Goal: Task Accomplishment & Management: Complete application form

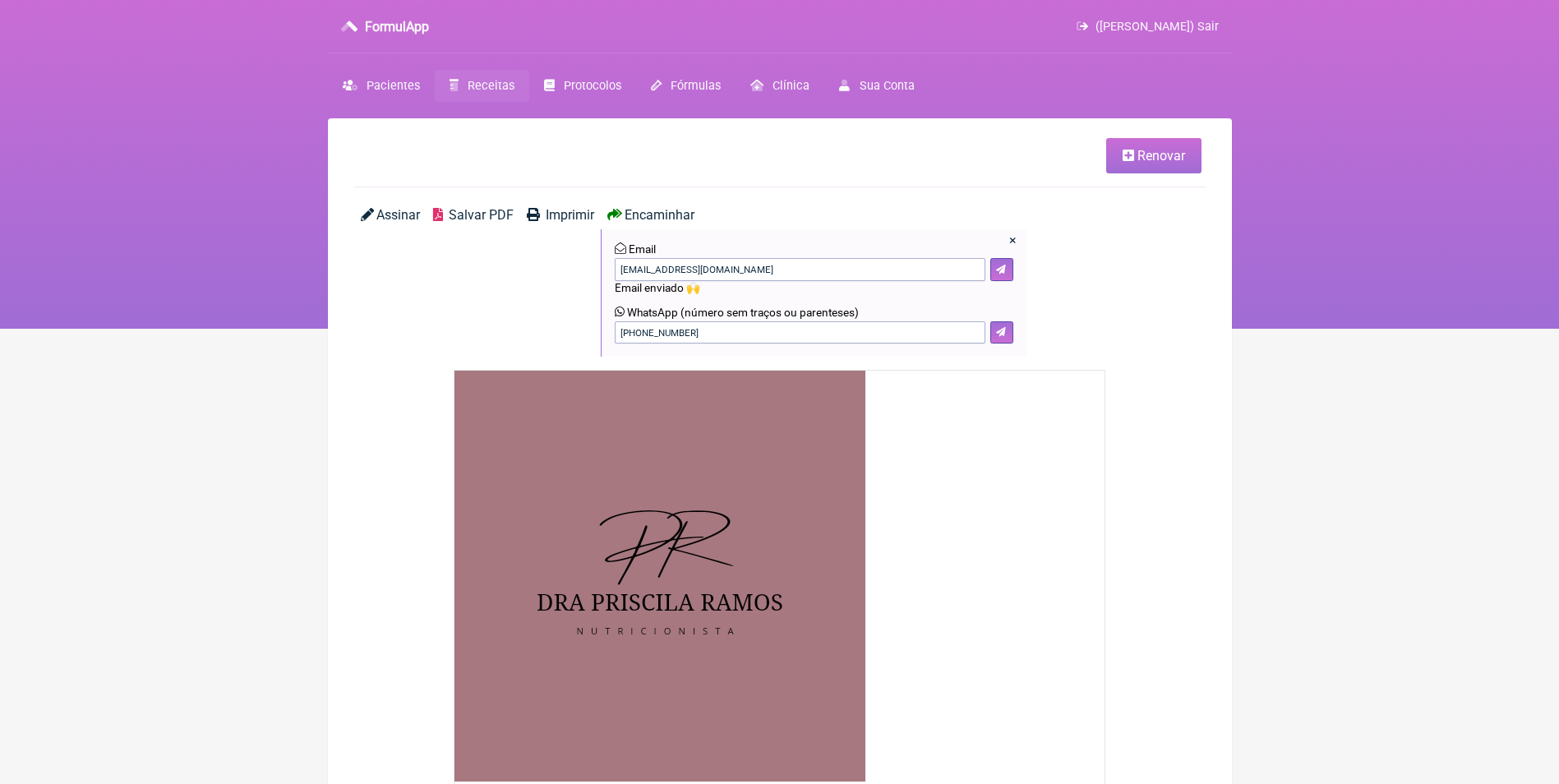
scroll to position [463, 0]
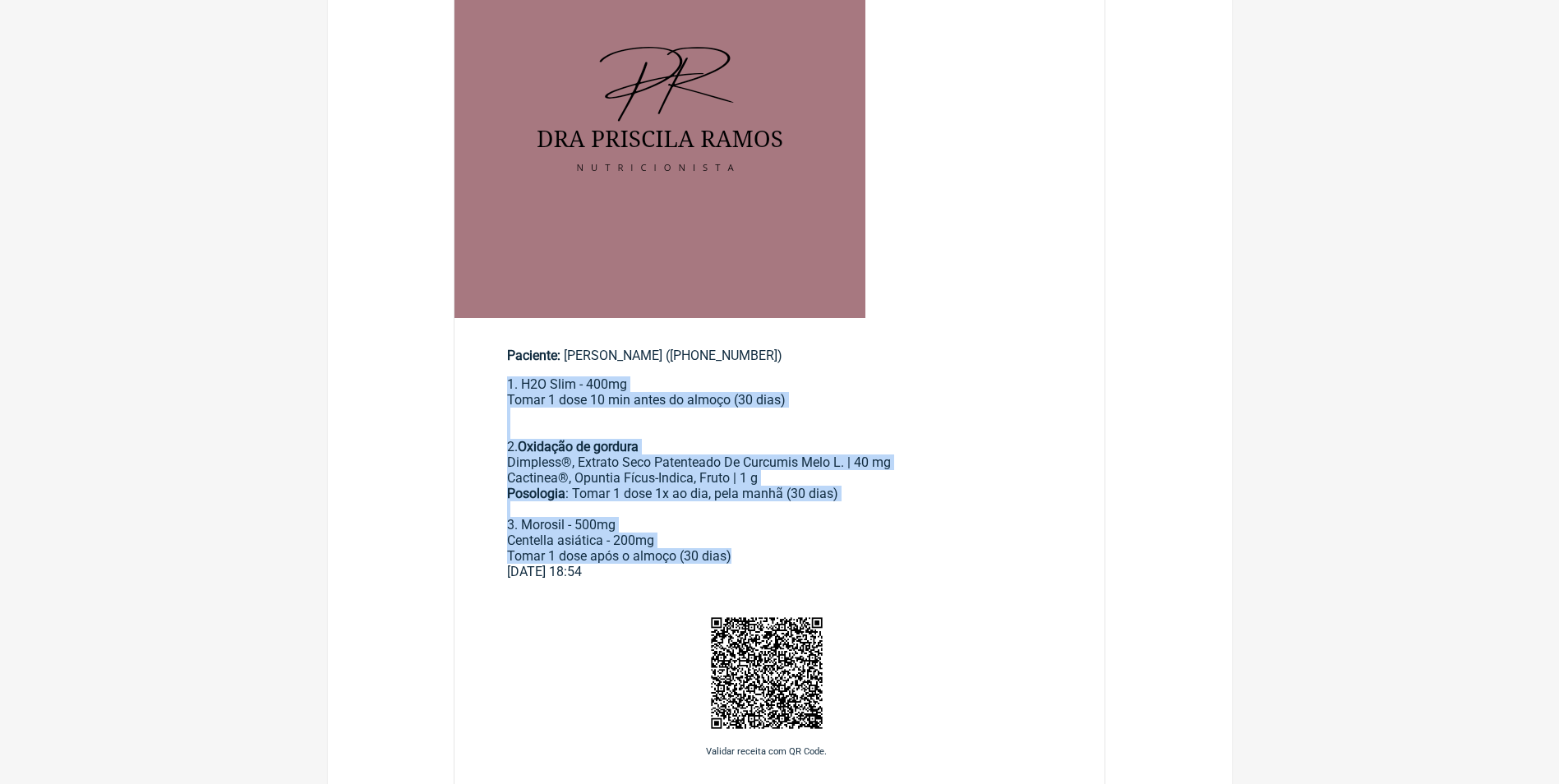
click at [1017, 438] on div "1. H2O Slim - 400mg Tomar 1 dose 10 min antes do almoço (30 dias)" at bounding box center [780, 408] width 546 height 63
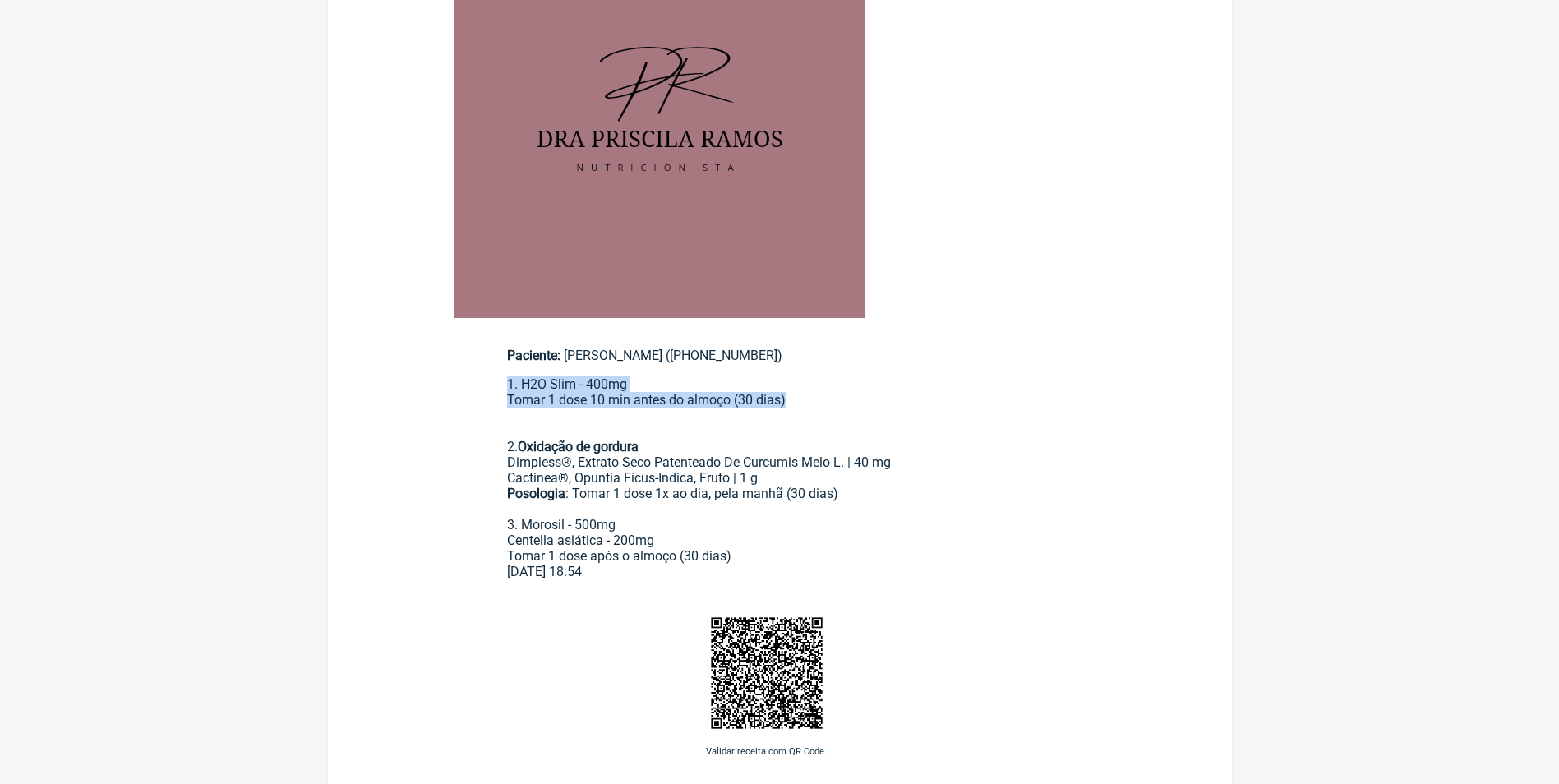
drag, startPoint x: 508, startPoint y: 389, endPoint x: 827, endPoint y: 406, distance: 319.5
click at [827, 406] on div "1. H2O Slim - 400mg Tomar 1 dose 10 min antes do almoço (30 dias)" at bounding box center [780, 408] width 546 height 63
copy div "1. H2O Slim - 400mg Tomar 1 dose 10 min antes do almoço (30 dias)"
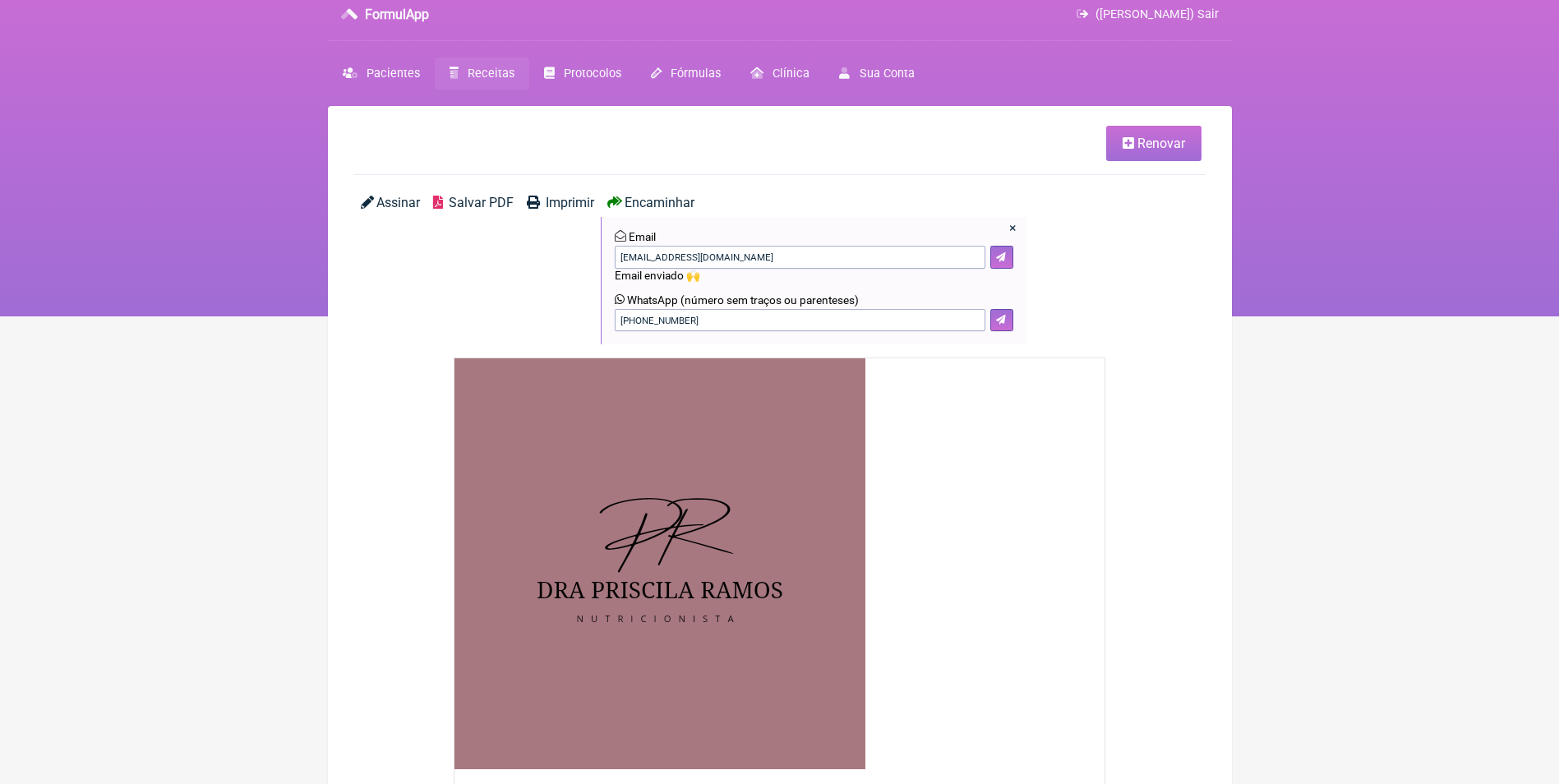
scroll to position [0, 0]
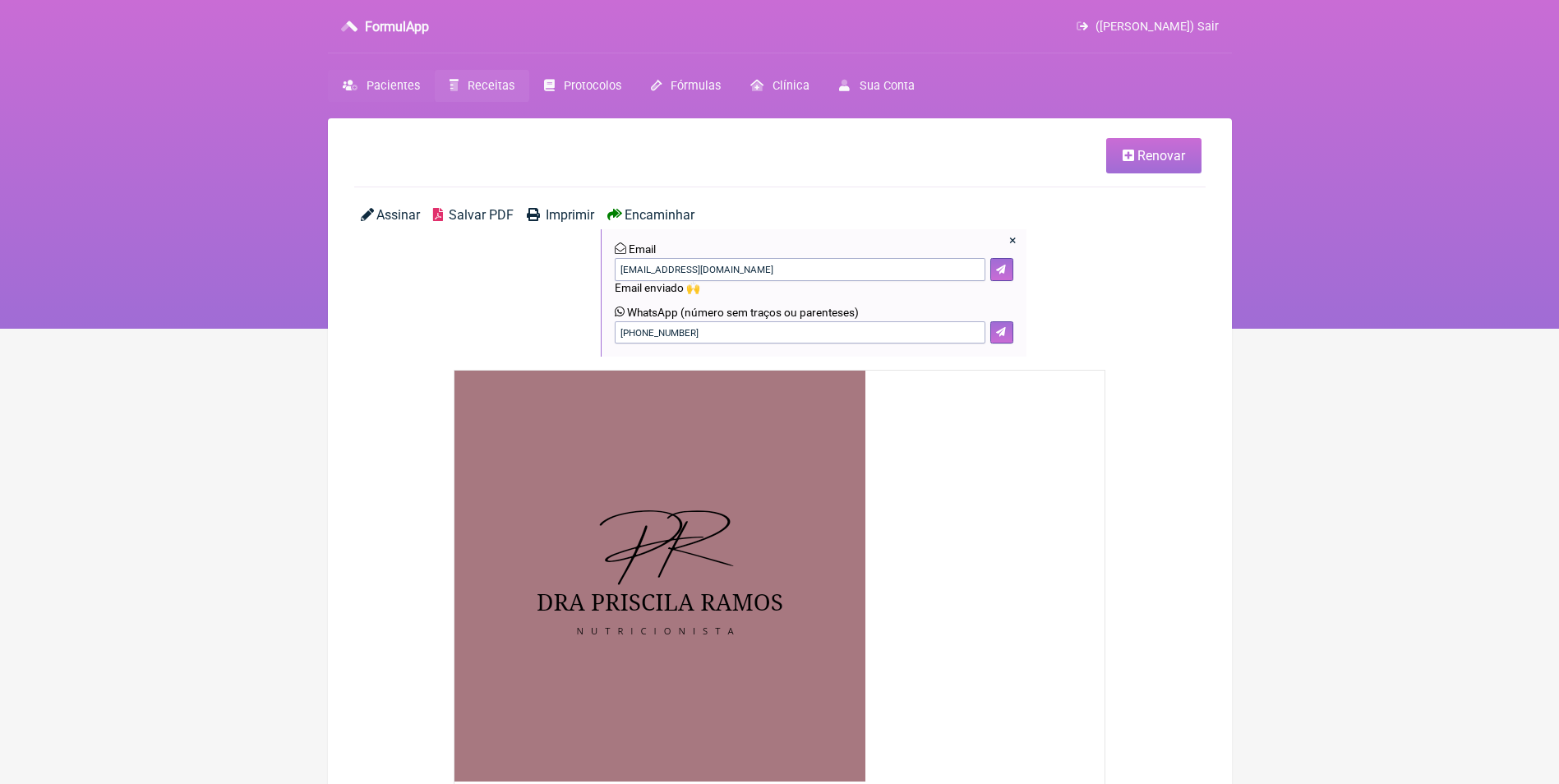
click at [395, 92] on span "Pacientes" at bounding box center [393, 85] width 53 height 14
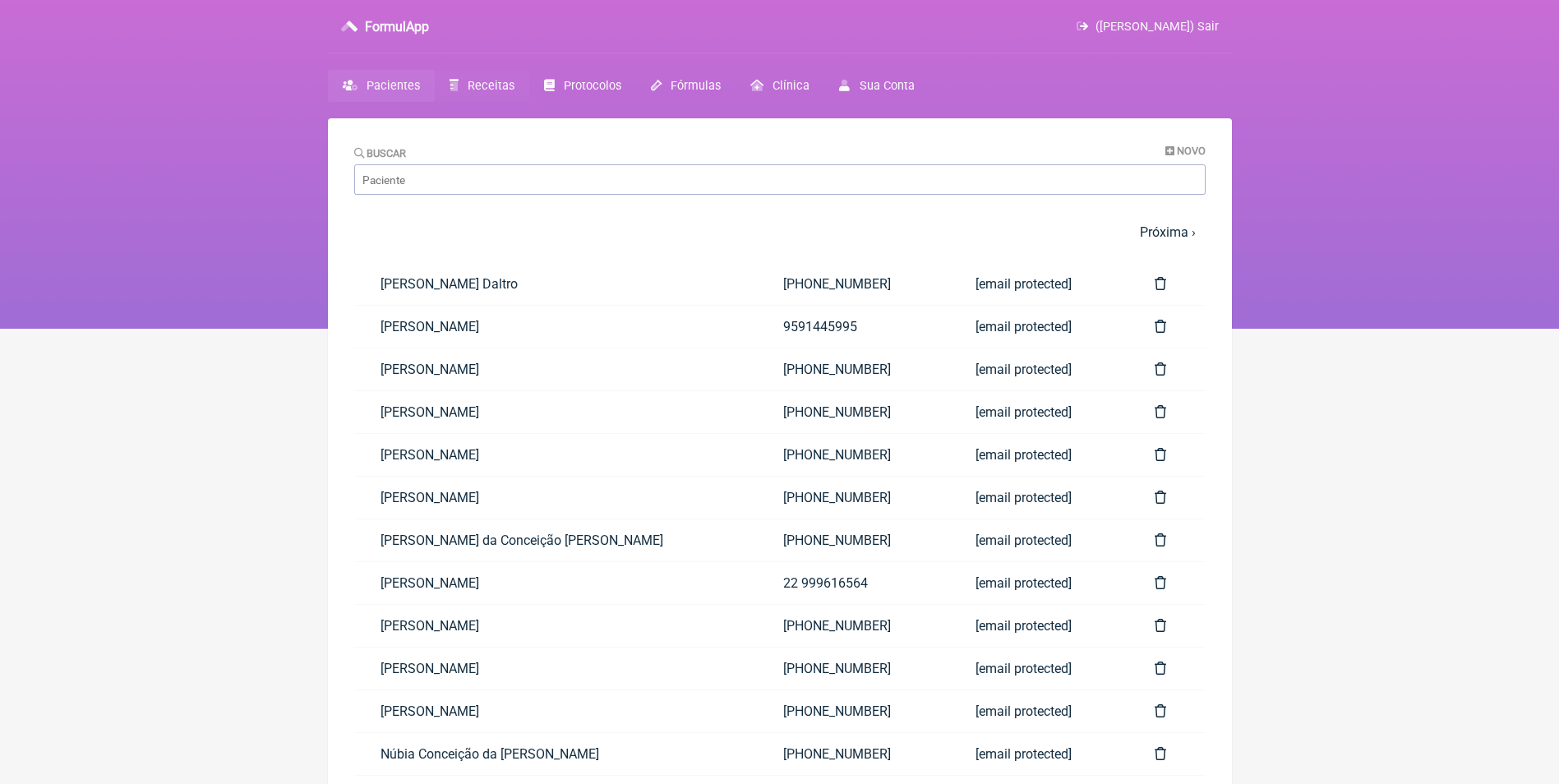
click at [479, 87] on span "Receitas" at bounding box center [491, 85] width 47 height 14
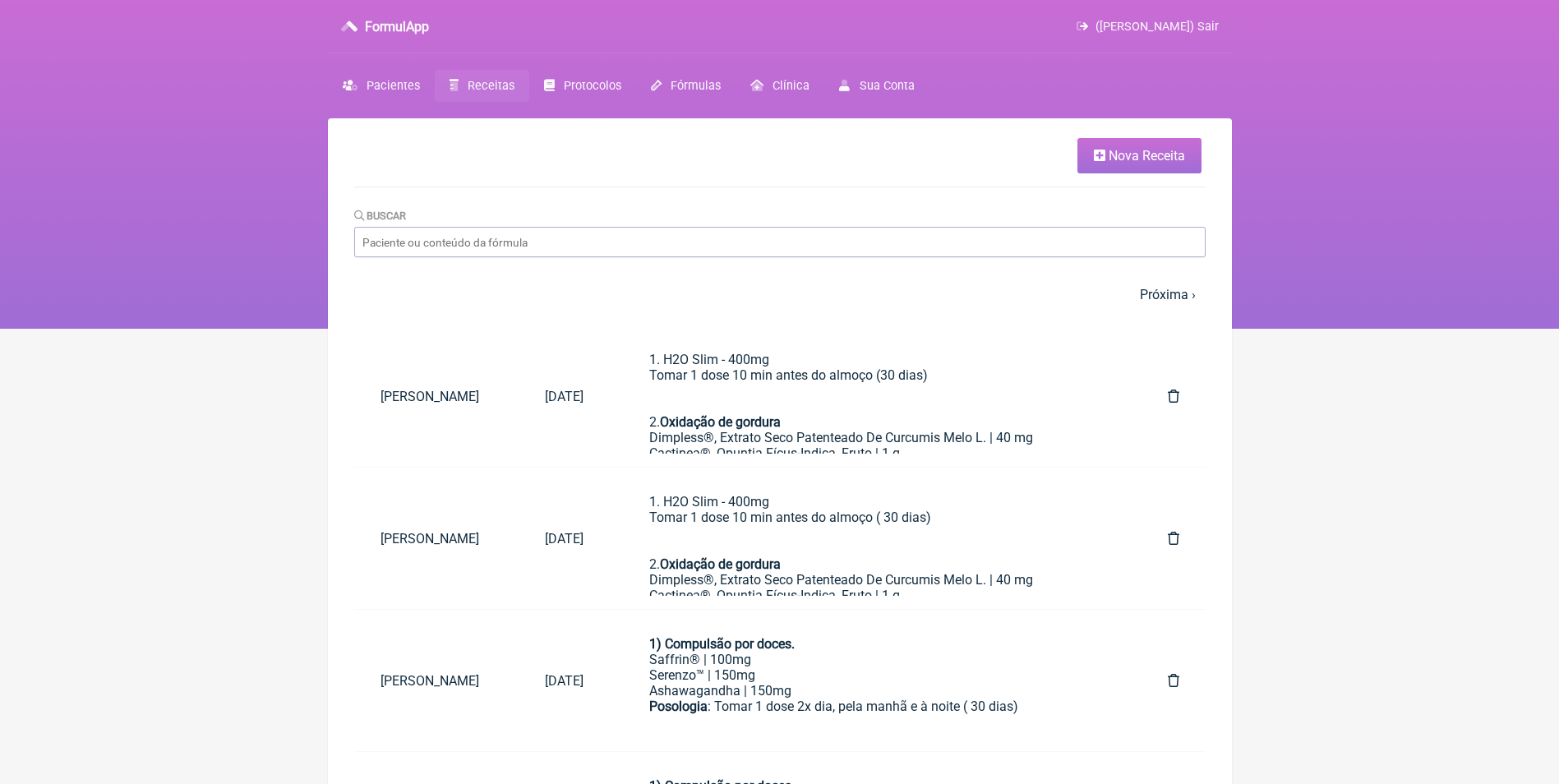
click at [1106, 159] on link "Nova Receita" at bounding box center [1139, 155] width 124 height 35
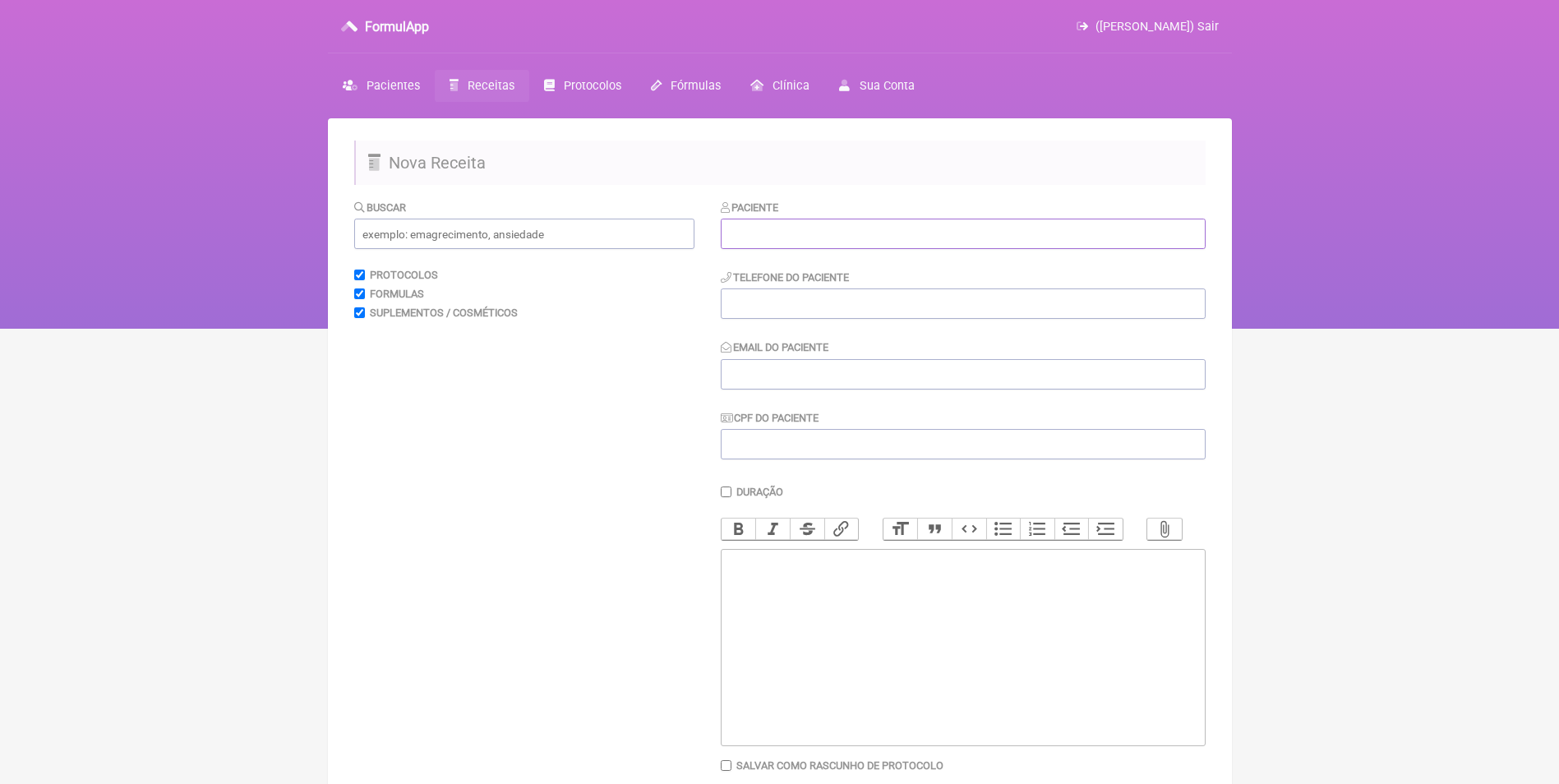
click at [790, 235] on input "text" at bounding box center [963, 233] width 485 height 30
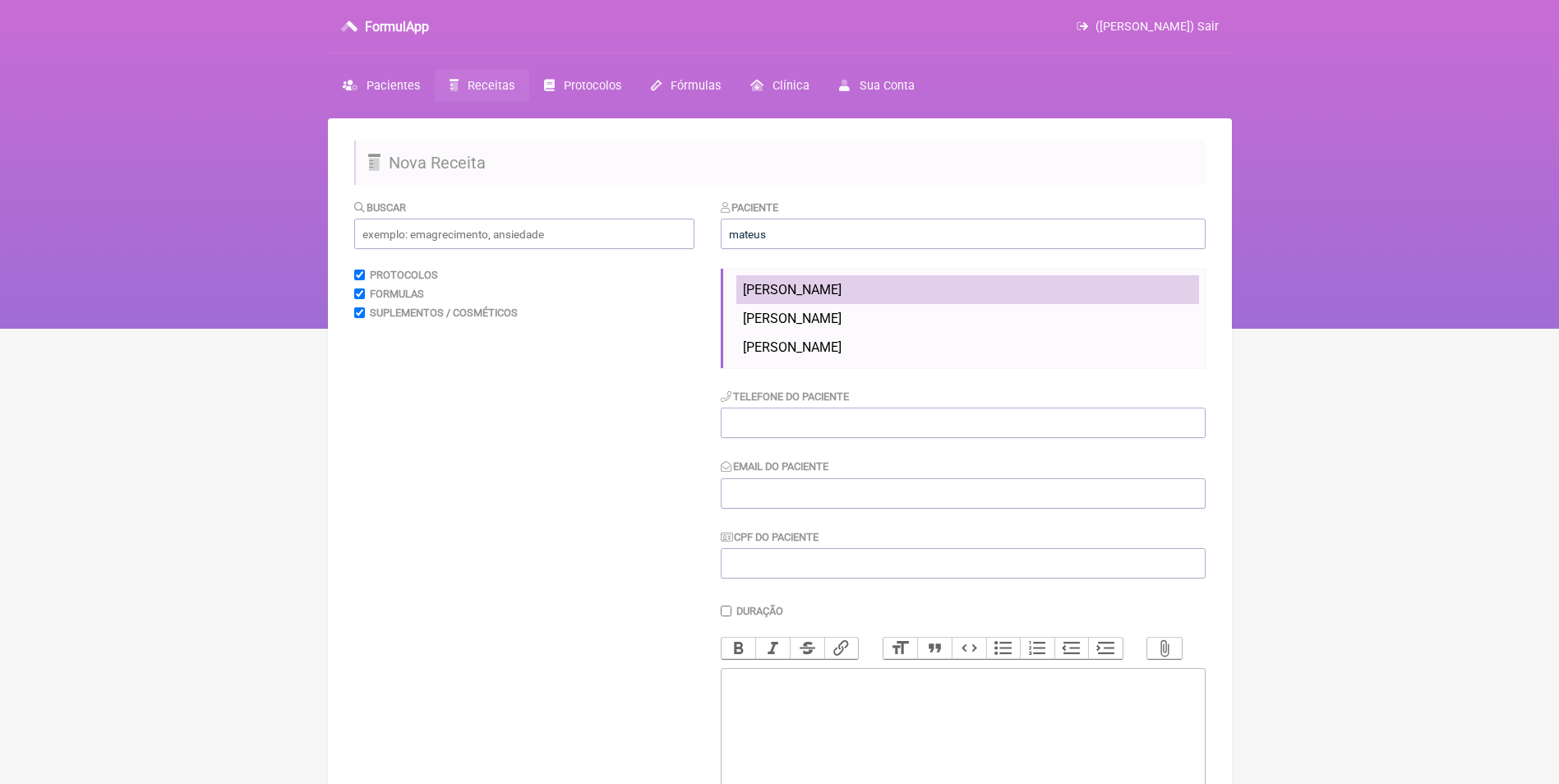
click at [842, 292] on span "[PERSON_NAME]" at bounding box center [793, 289] width 99 height 15
type input "[PERSON_NAME]"
type input "[PHONE_NUMBER]"
type input "[EMAIL_ADDRESS][DOMAIN_NAME]"
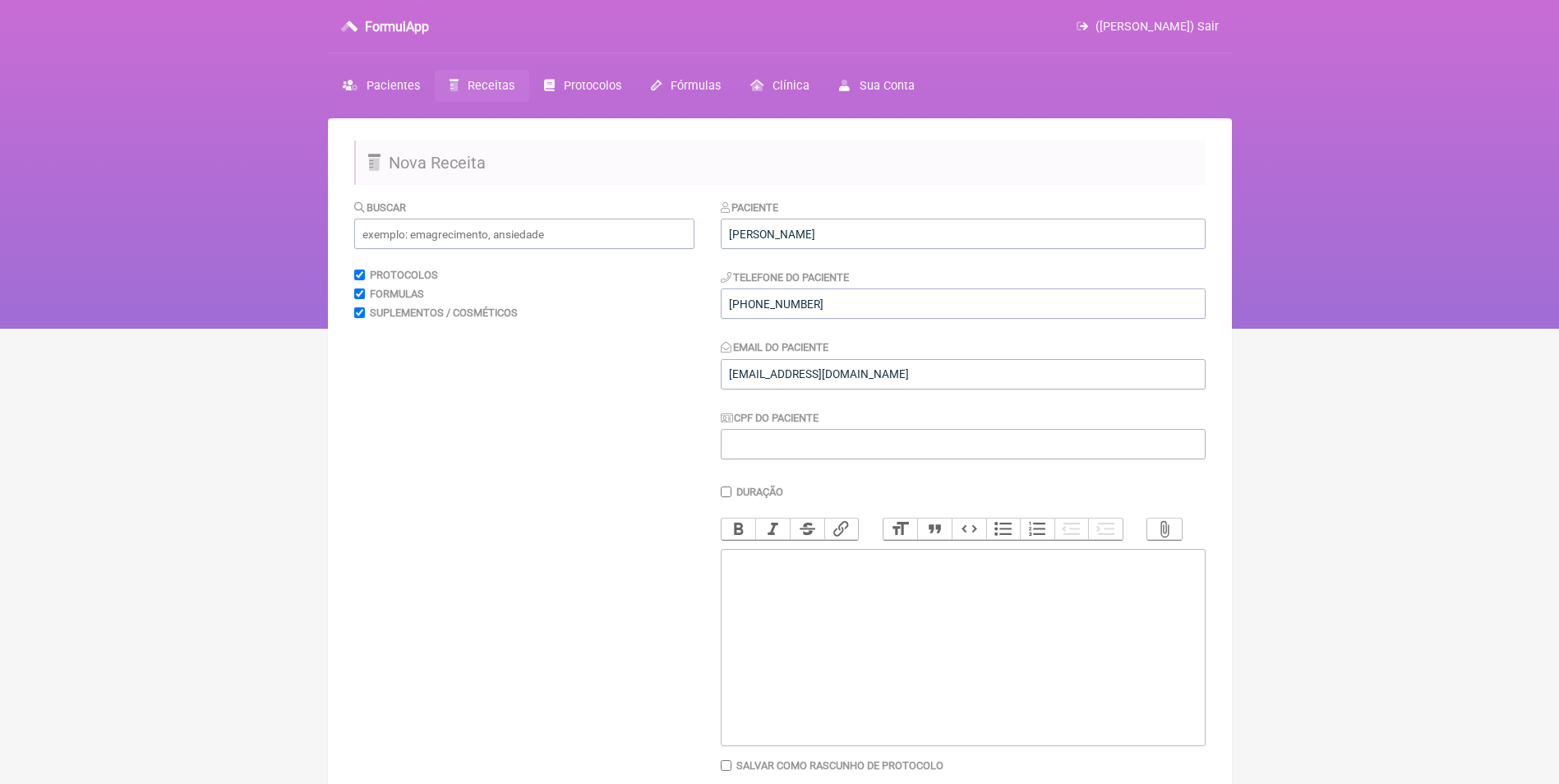
click at [781, 608] on trix-editor at bounding box center [963, 647] width 485 height 197
paste trix-editor "<div>1. H2O Slim - 400mg<br>Tomar 1 dose 10 min antes do almoço (30 dias)</div>"
type trix-editor "<div>1. H2O Slim - 400mg<br>Tomar 1 dose 10 min antes do almoço (30 dias)</div>"
click at [1024, 586] on div "1. H2O Slim - 400mg Tomar 1 dose 10 min antes do almoço (30 dias)" at bounding box center [963, 569] width 467 height 31
click at [798, 625] on trix-editor "1. H2O Slim - 400mg Tomar 1 dose 10 min antes do almoço (30 dias)" at bounding box center [963, 647] width 485 height 197
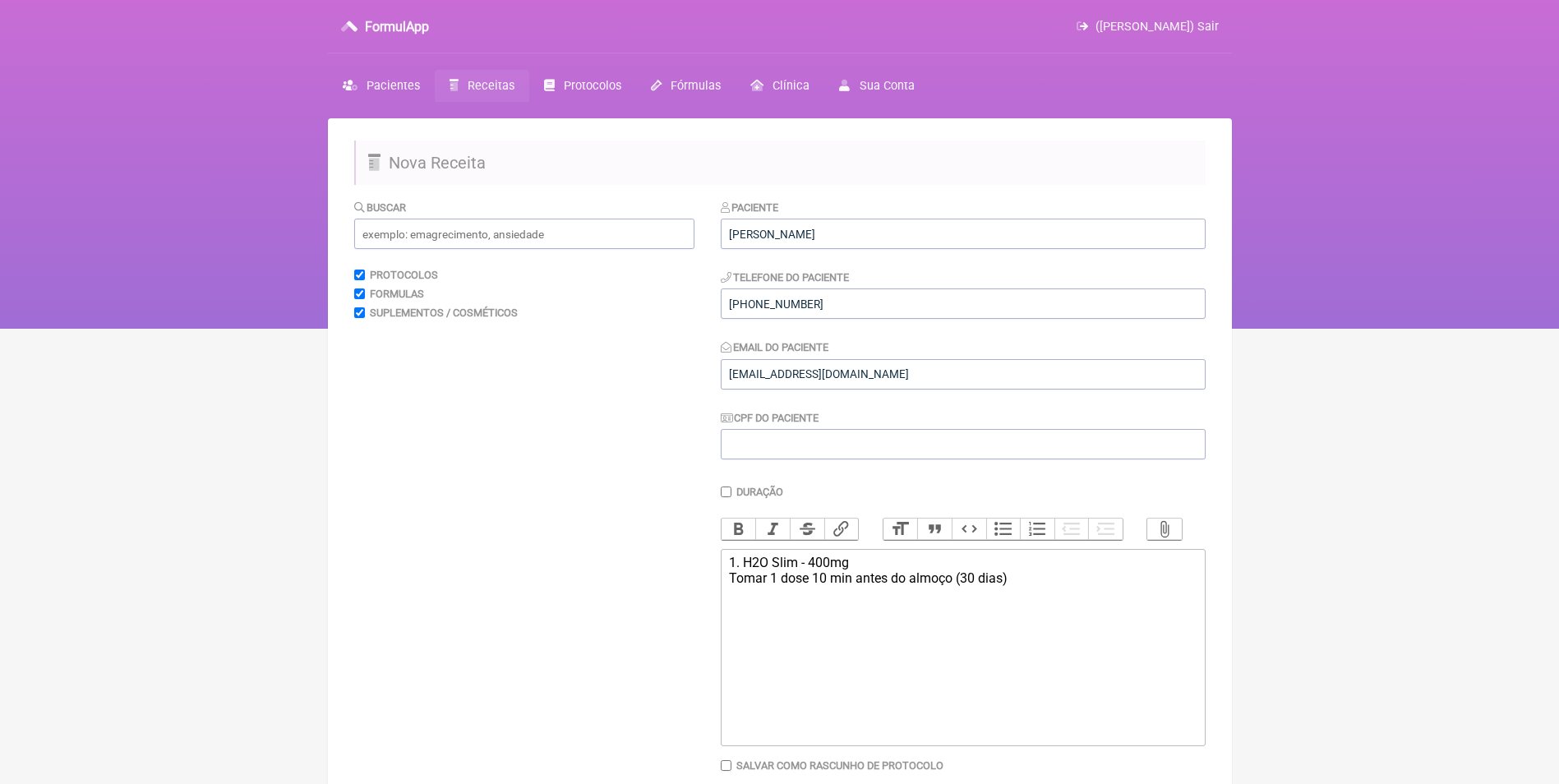
click at [1039, 585] on div "1. H2O Slim - 400mg Tomar 1 dose 10 min antes do almoço (30 dias)" at bounding box center [963, 569] width 467 height 31
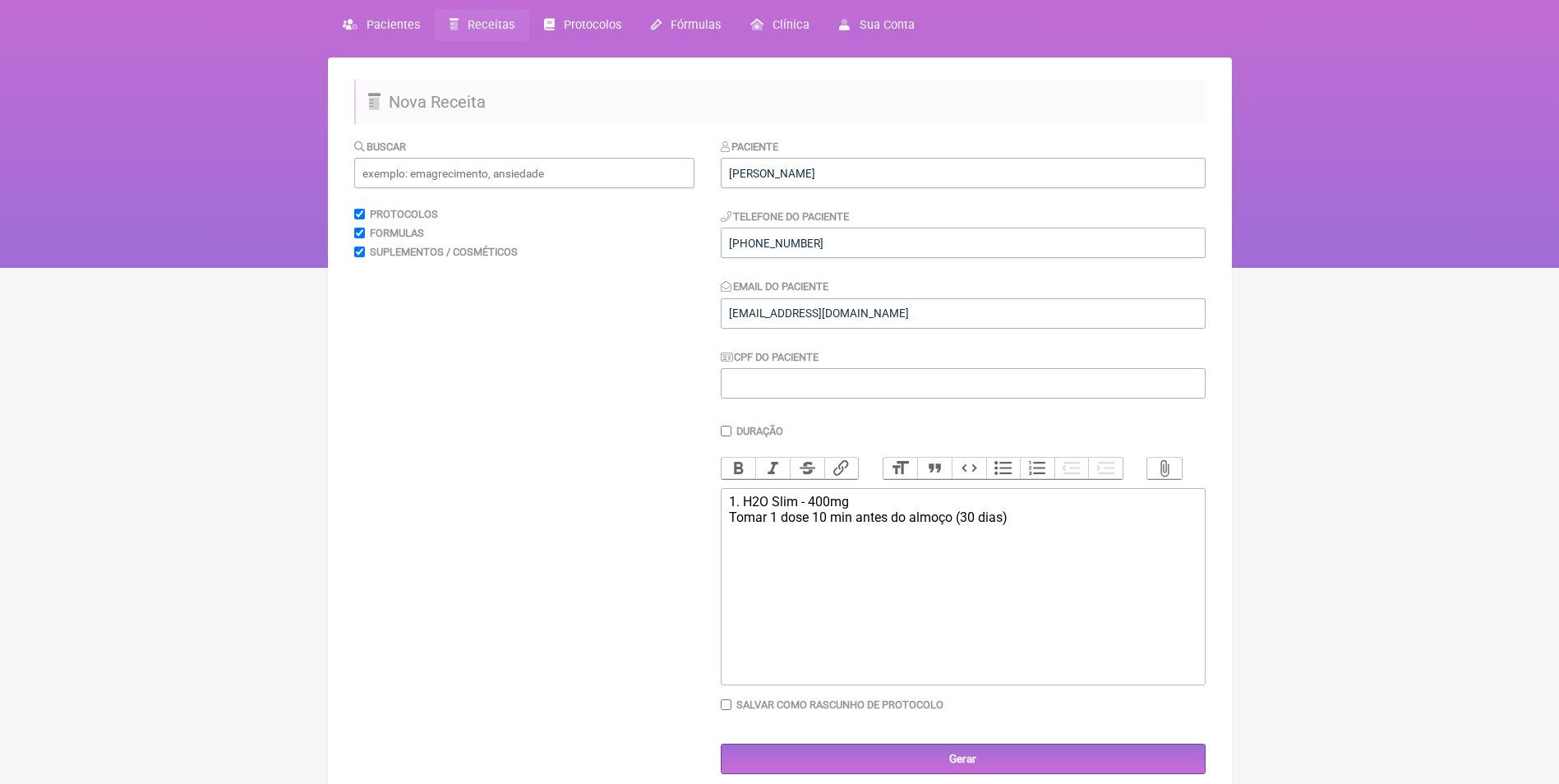
scroll to position [119, 0]
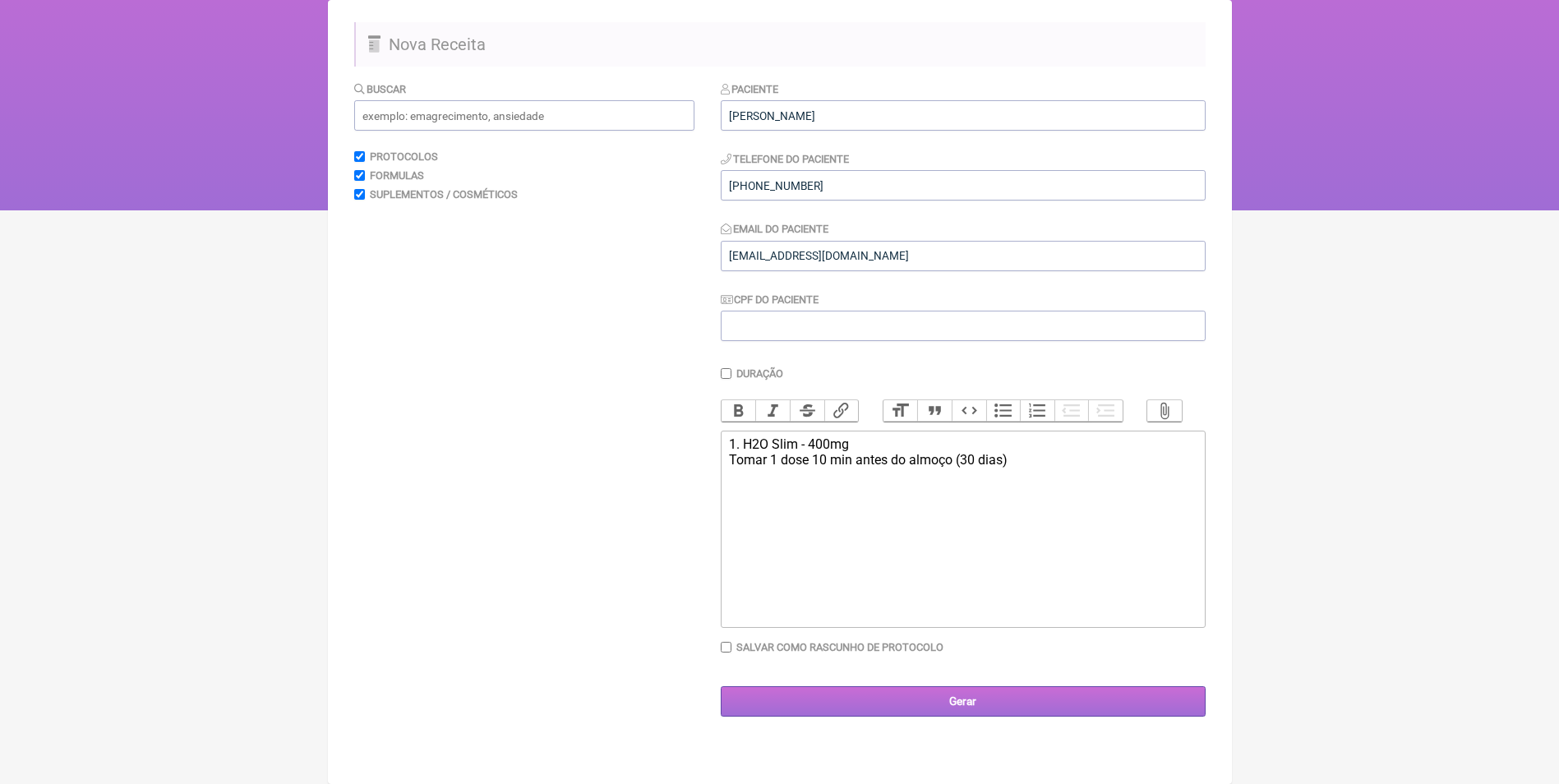
click at [969, 716] on input "Gerar" at bounding box center [963, 701] width 485 height 30
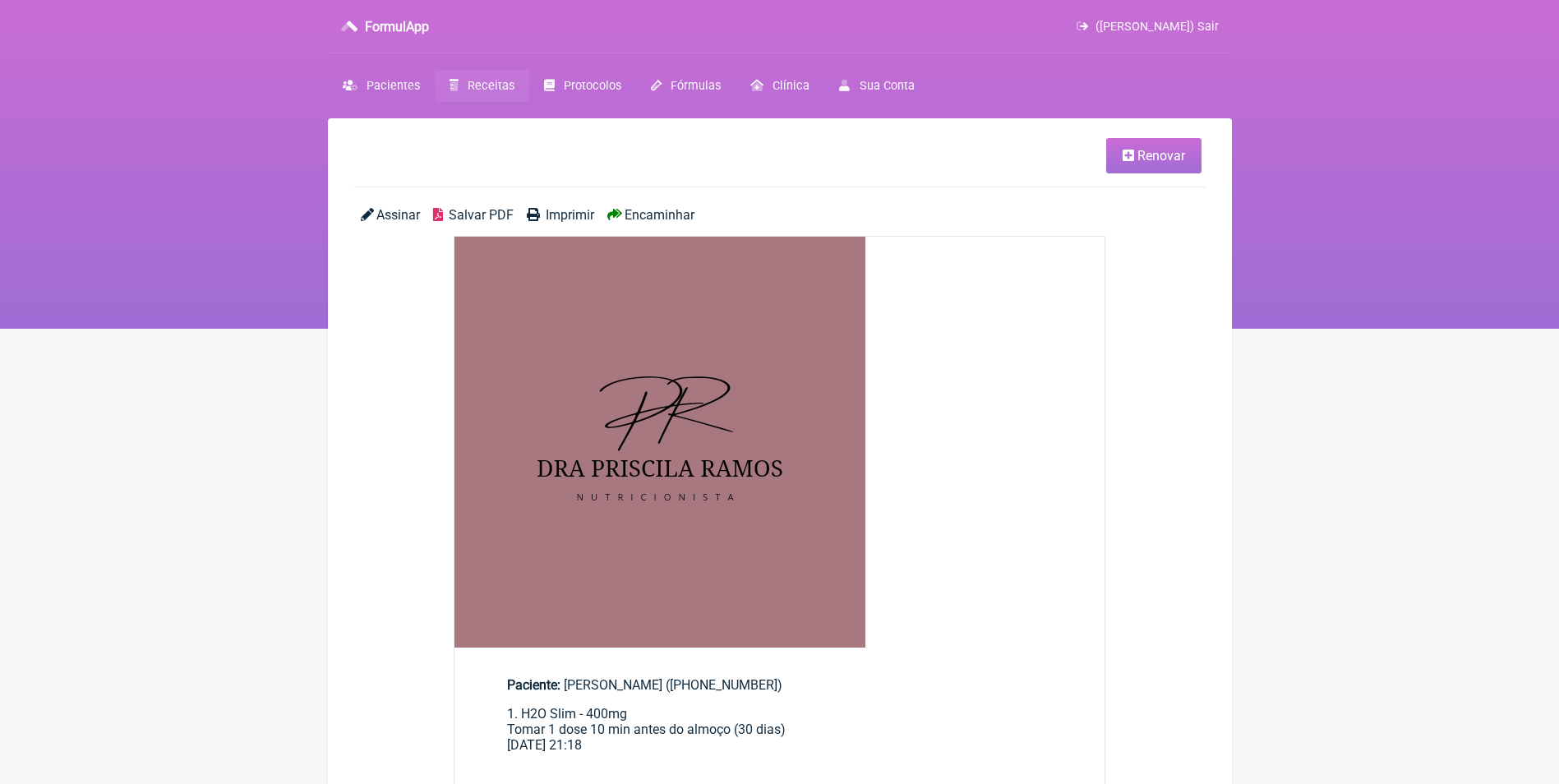
click at [643, 211] on span "Encaminhar" at bounding box center [660, 215] width 70 height 15
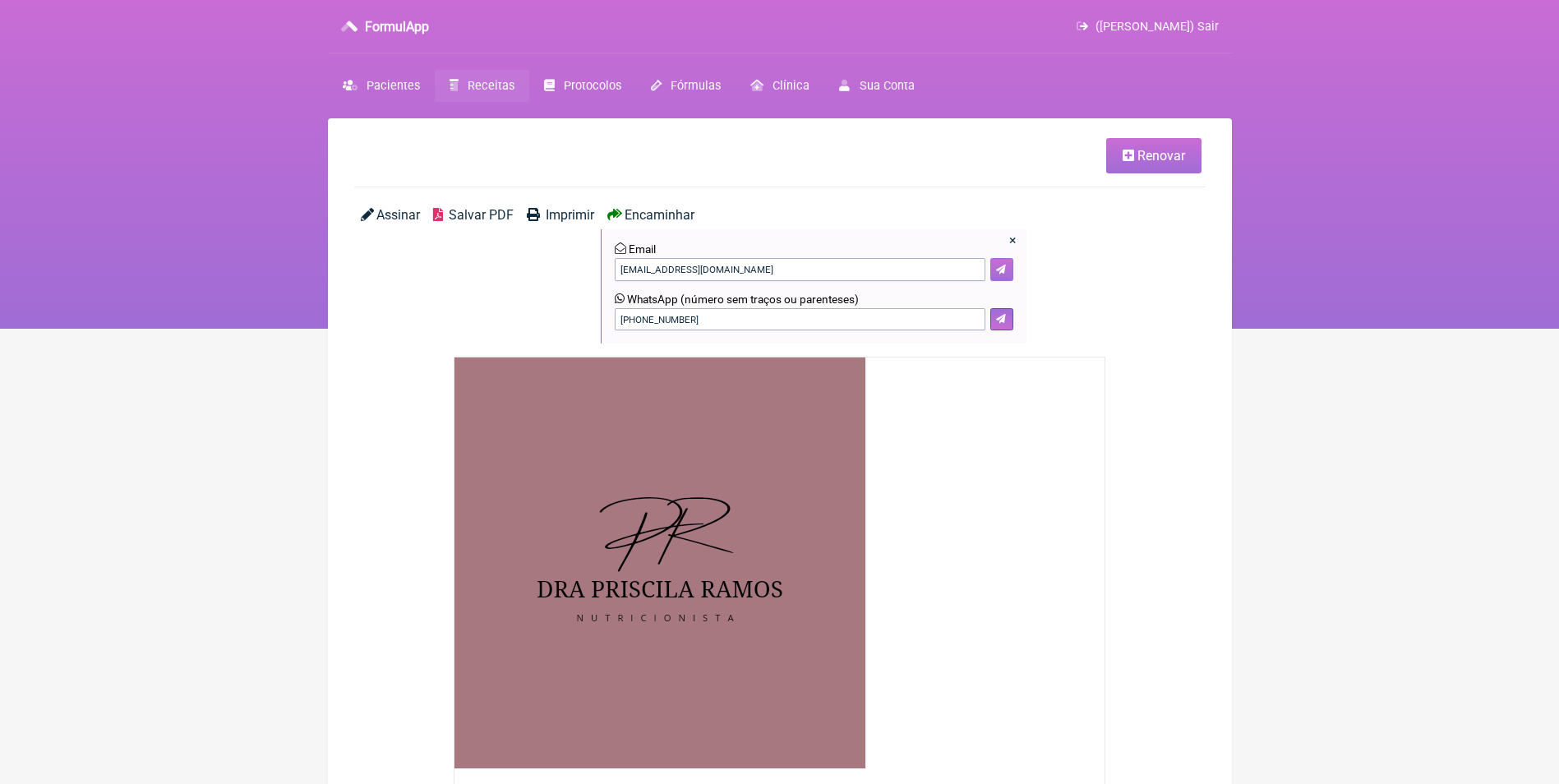
click at [1005, 267] on icon at bounding box center [1001, 270] width 9 height 9
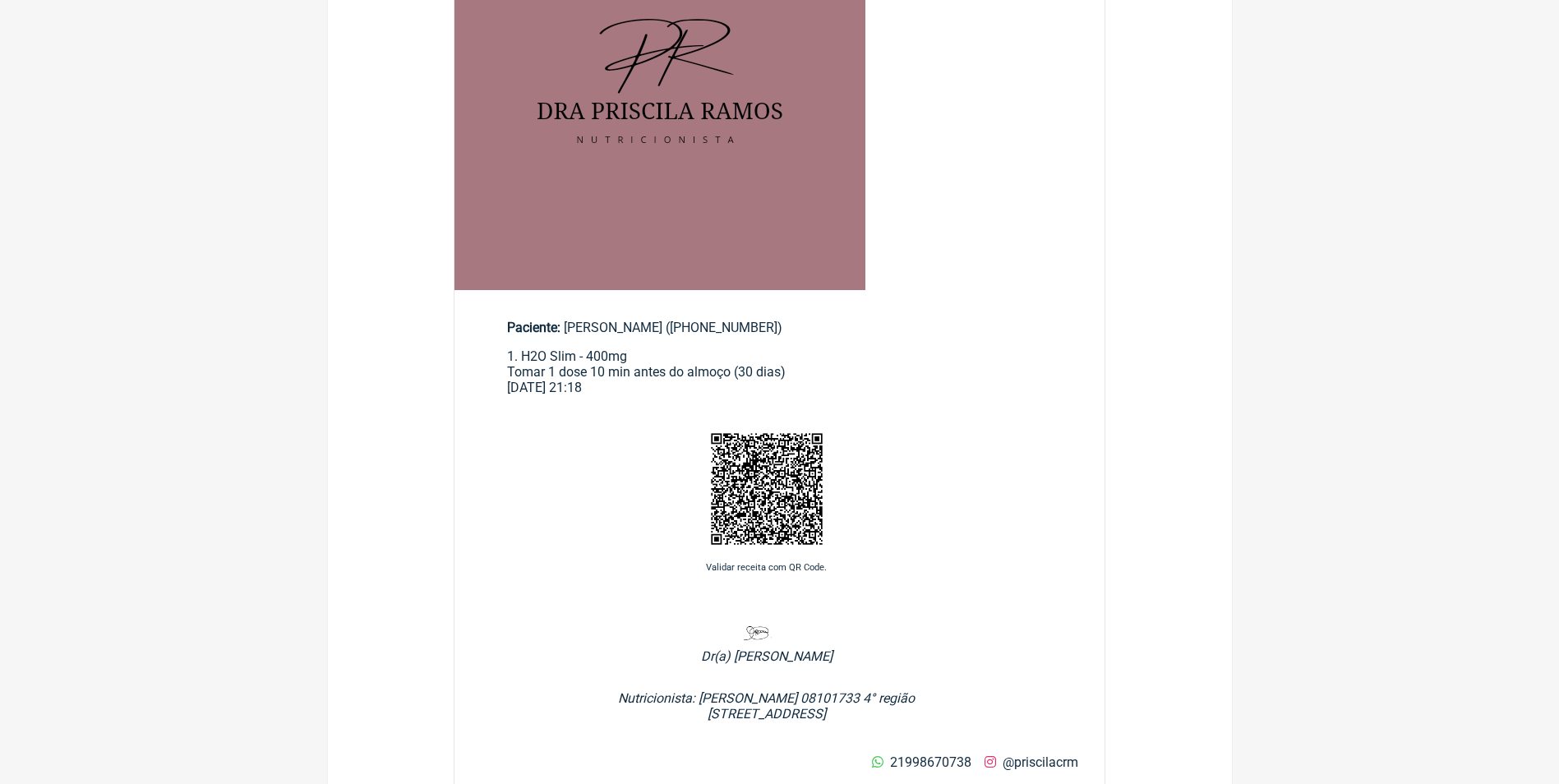
scroll to position [493, 0]
click at [1071, 461] on div "Validar receita com QR Code." at bounding box center [767, 503] width 625 height 192
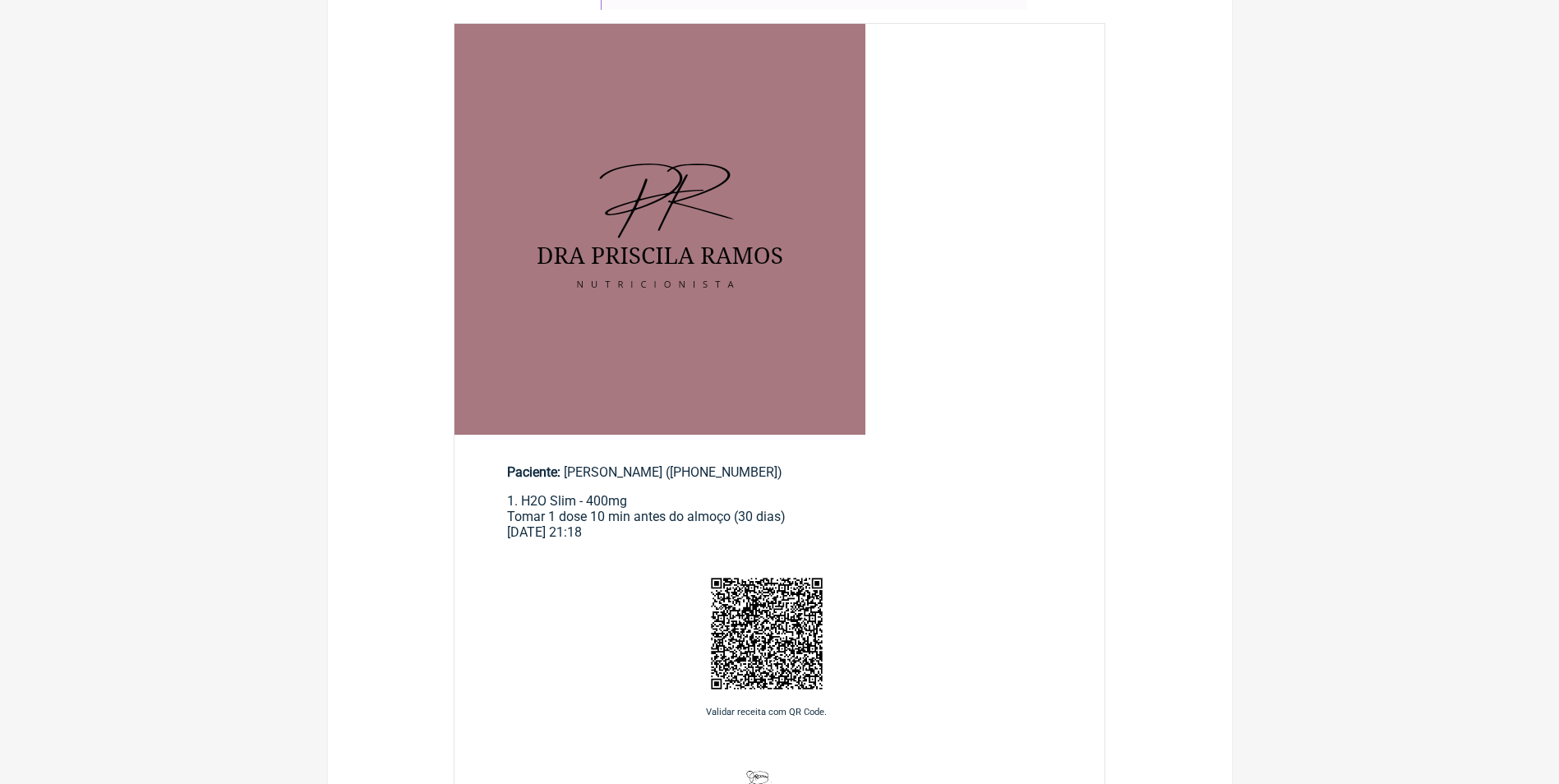
scroll to position [0, 0]
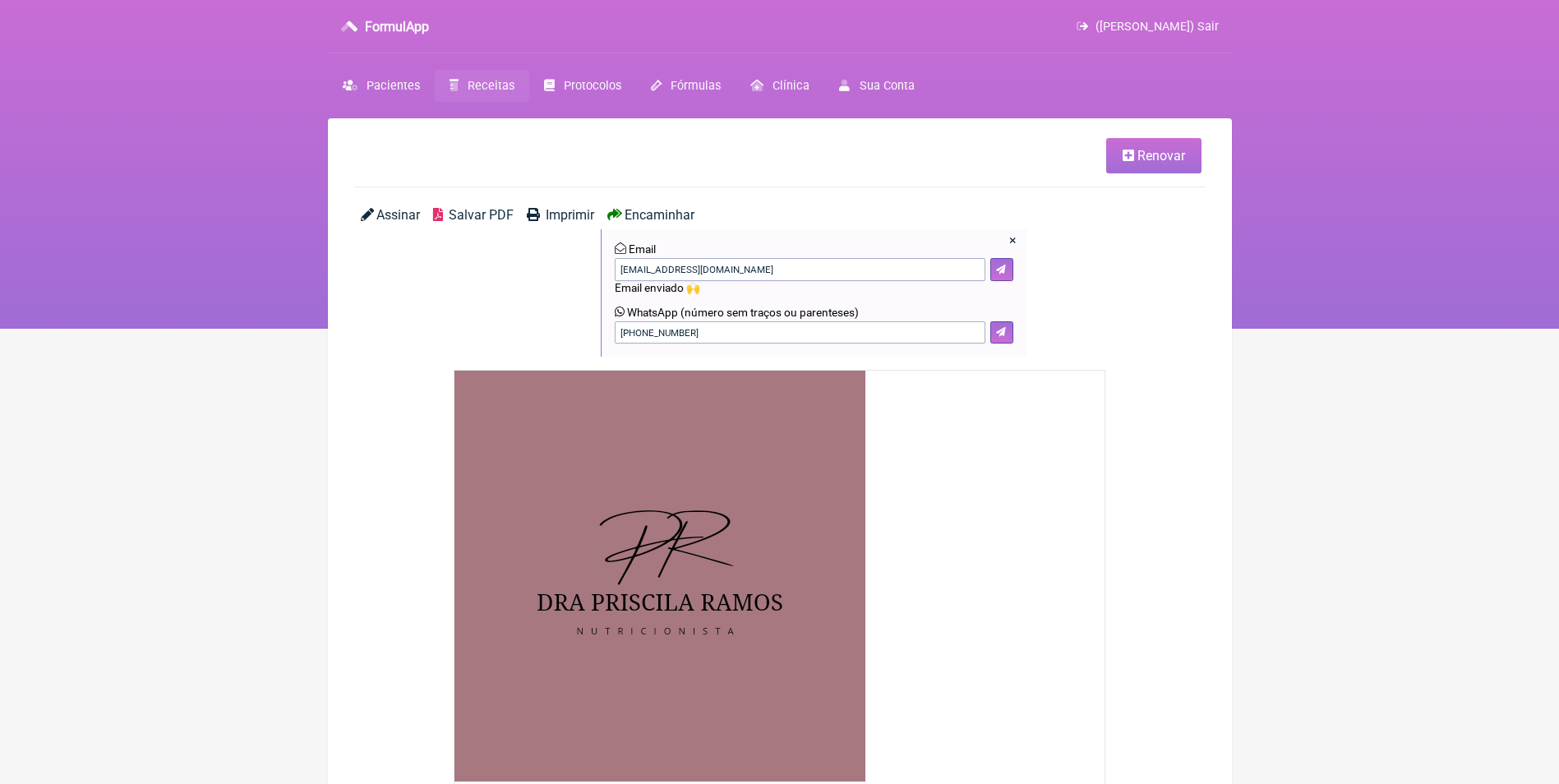
click at [1215, 28] on span "([PERSON_NAME]) Sair" at bounding box center [1157, 27] width 123 height 14
